Goal: Task Accomplishment & Management: Use online tool/utility

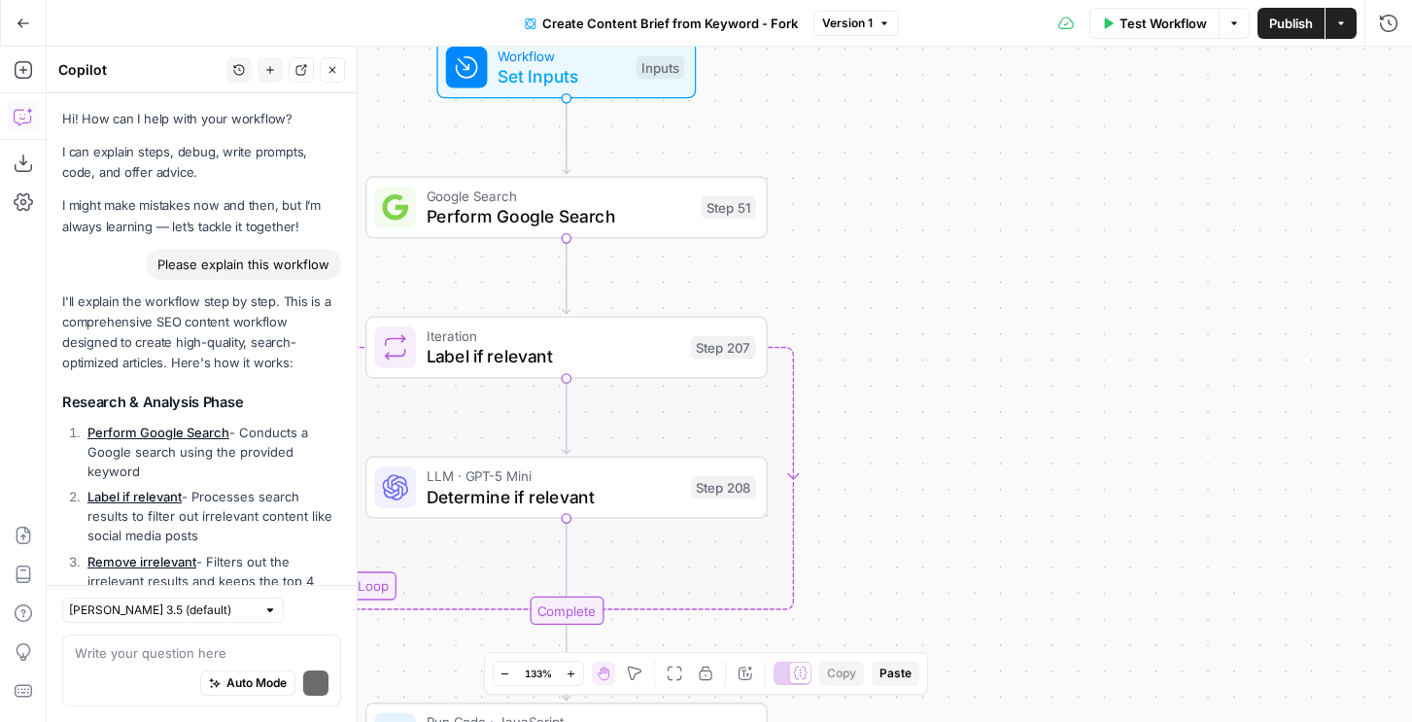
scroll to position [1384, 0]
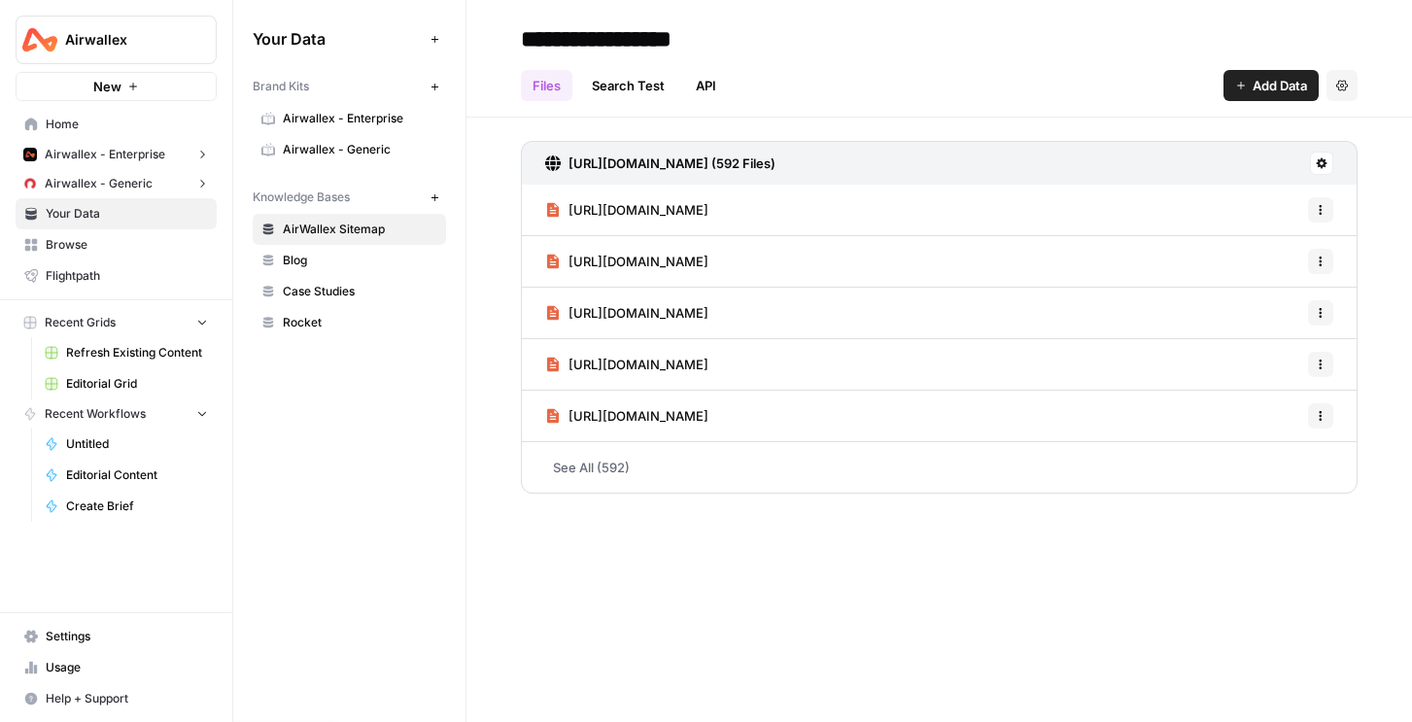
click at [113, 355] on span "Refresh Existing Content" at bounding box center [137, 352] width 142 height 17
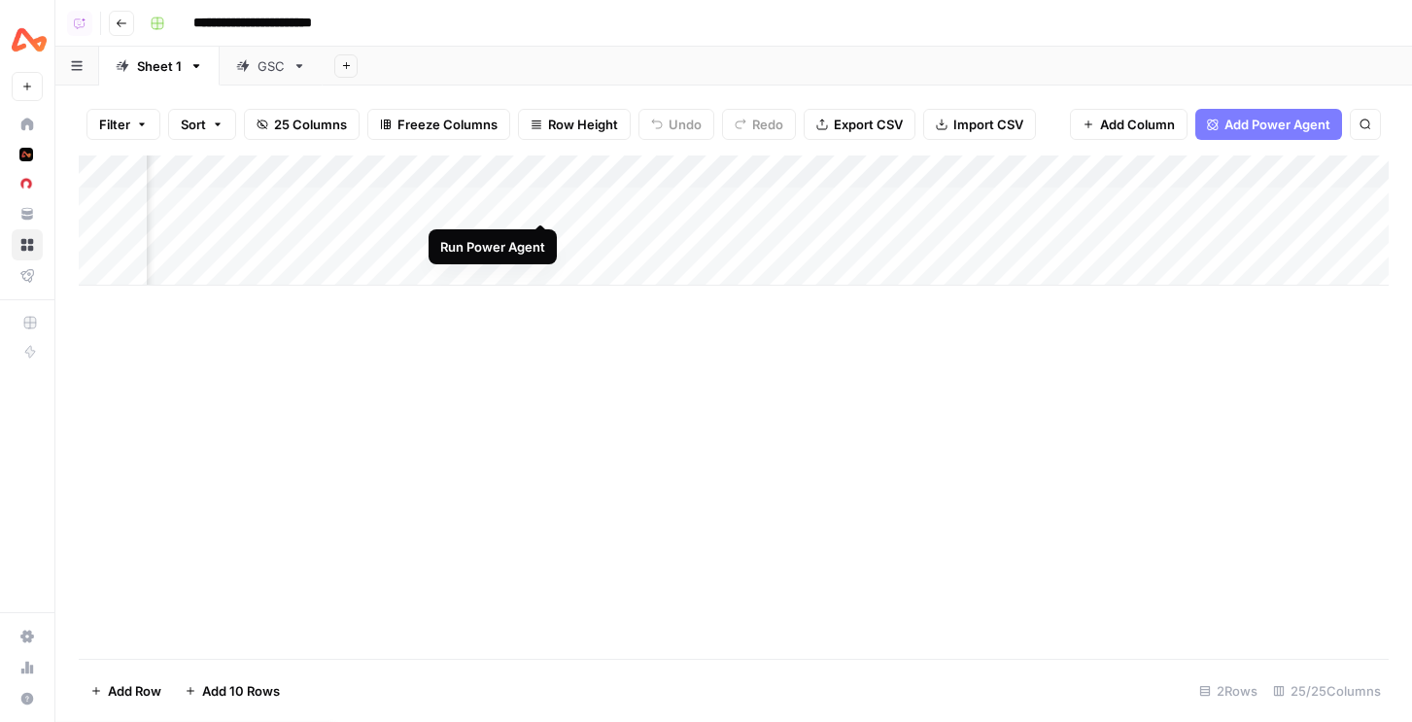
scroll to position [0, 3082]
click at [583, 201] on div "Add Column" at bounding box center [734, 220] width 1310 height 130
click at [582, 203] on div "Add Column" at bounding box center [734, 220] width 1310 height 130
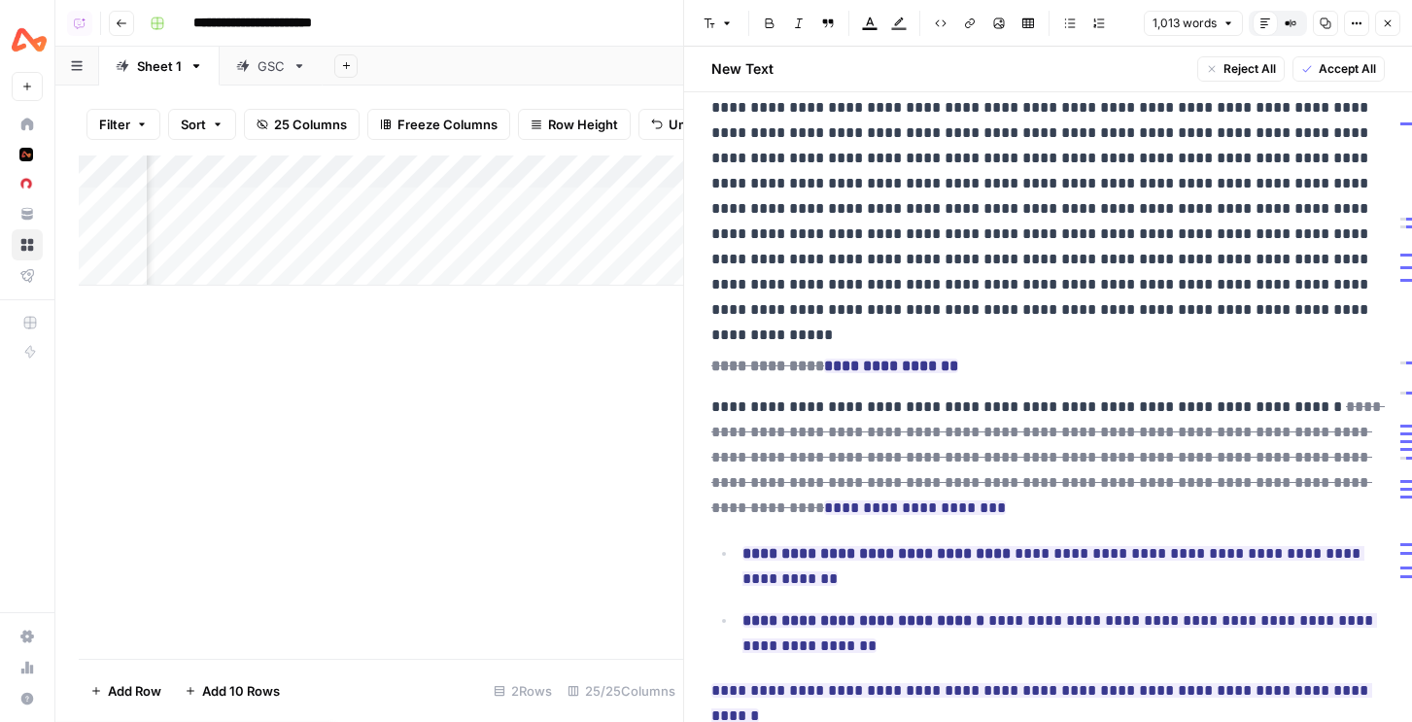
scroll to position [1052, 0]
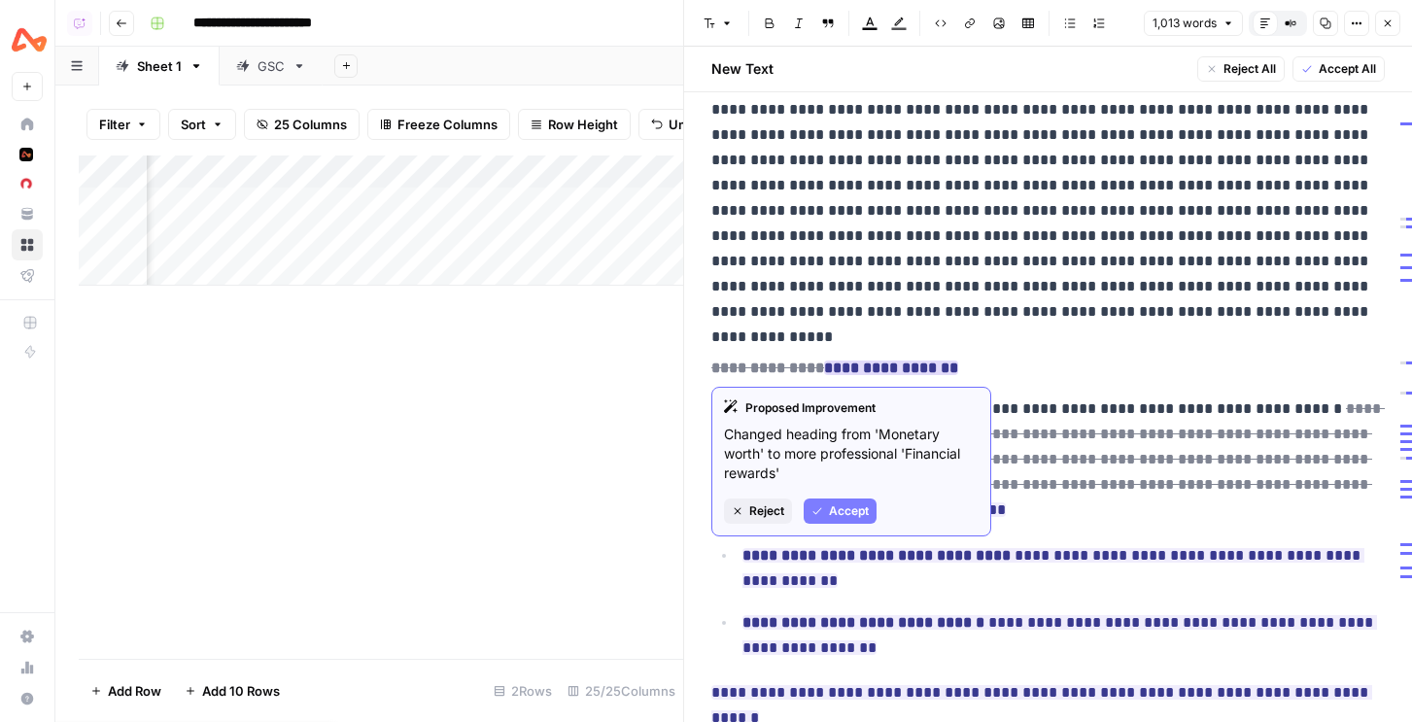
drag, startPoint x: 811, startPoint y: 431, endPoint x: 806, endPoint y: 488, distance: 56.6
click at [806, 488] on div "Proposed Improvement Changed heading from 'Monetary worth' to more professional…" at bounding box center [851, 462] width 280 height 150
